Goal: Information Seeking & Learning: Find specific fact

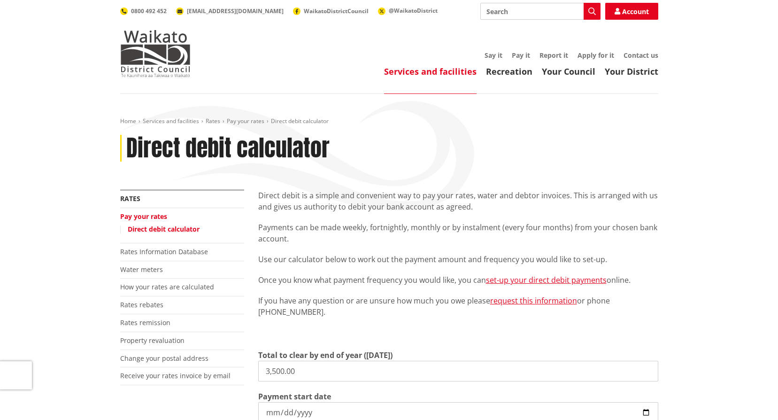
click at [526, 15] on input "Search" at bounding box center [540, 11] width 120 height 17
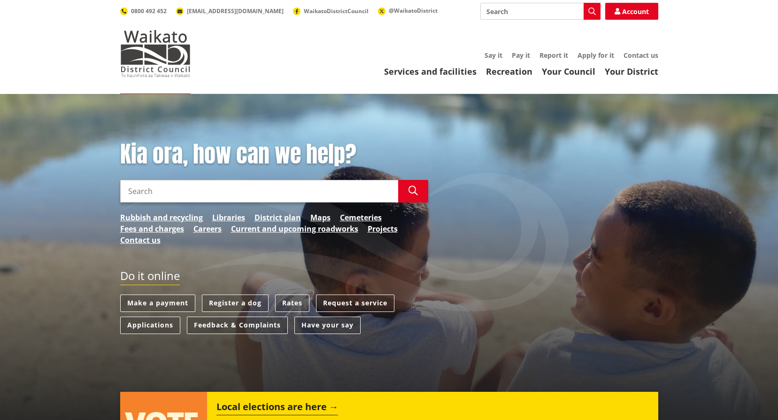
click at [295, 296] on link "Rates" at bounding box center [292, 302] width 34 height 17
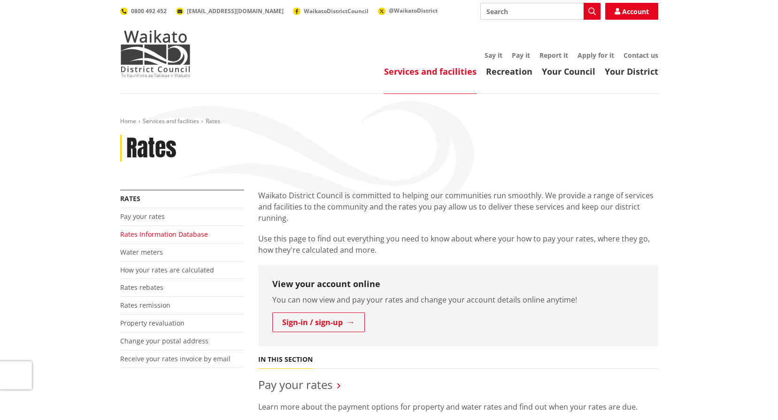
click at [157, 233] on link "Rates Information Database" at bounding box center [164, 234] width 88 height 9
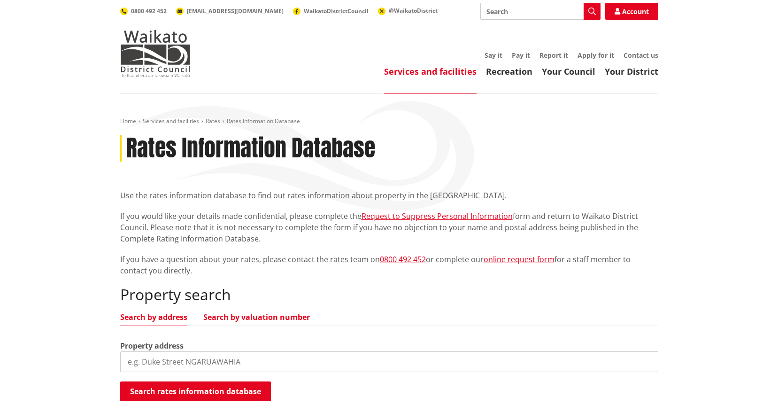
click at [229, 315] on link "Search by valuation number" at bounding box center [256, 317] width 107 height 8
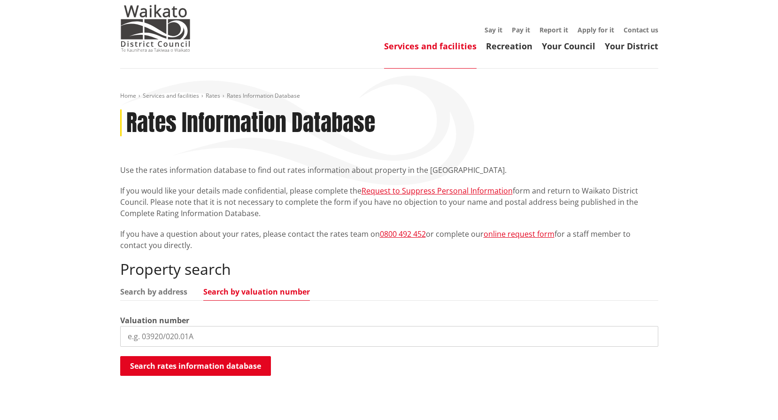
scroll to position [47, 0]
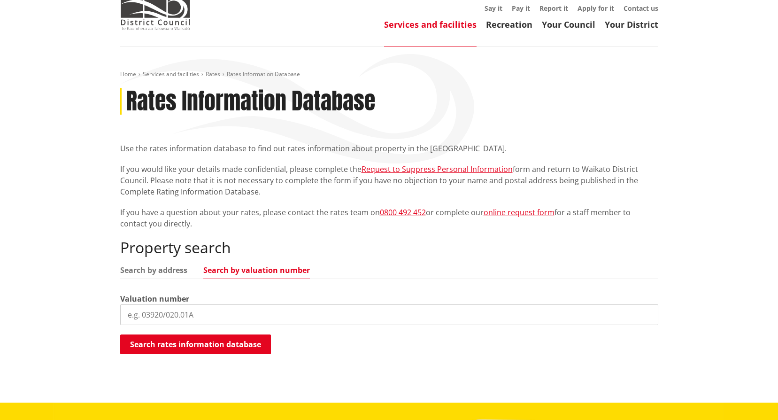
click at [226, 306] on input "search" at bounding box center [389, 314] width 538 height 21
type input "04321/581.23"
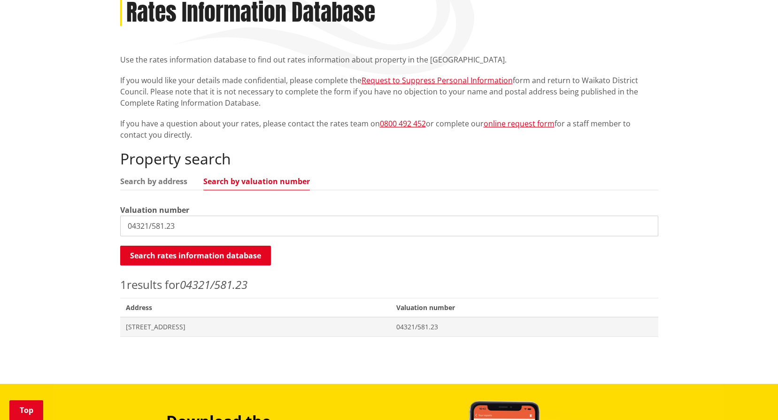
scroll to position [235, 0]
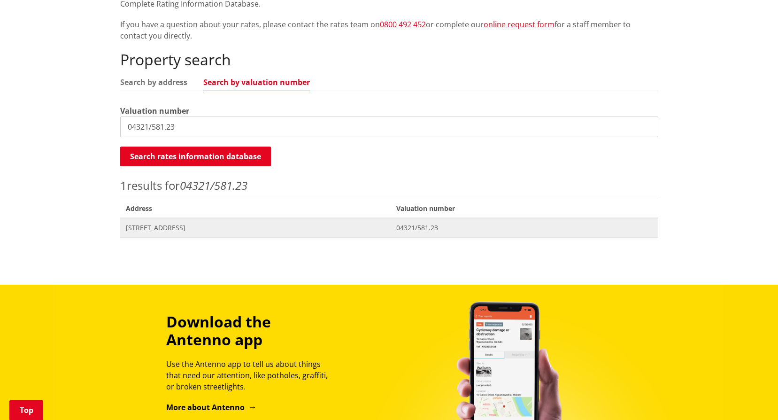
click at [141, 231] on span "[STREET_ADDRESS]" at bounding box center [256, 227] width 260 height 9
